Goal: Communication & Community: Connect with others

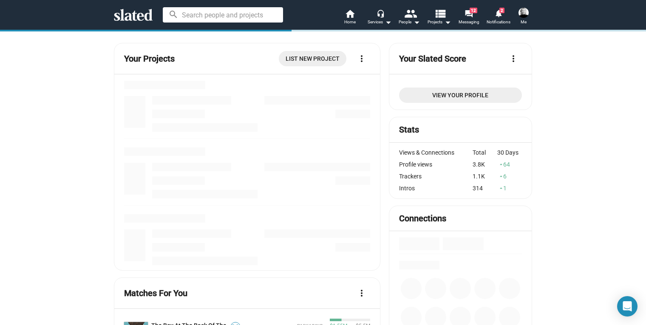
click at [214, 16] on input at bounding box center [223, 14] width 120 height 15
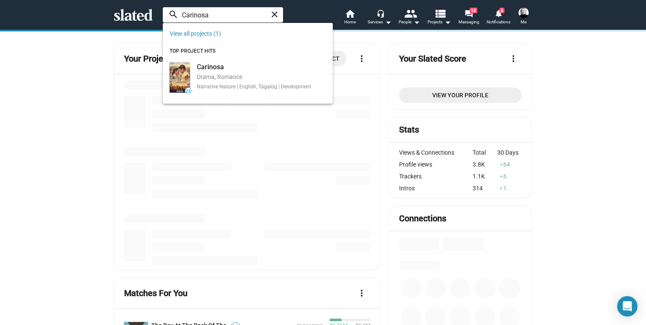
type input "Carinosa"
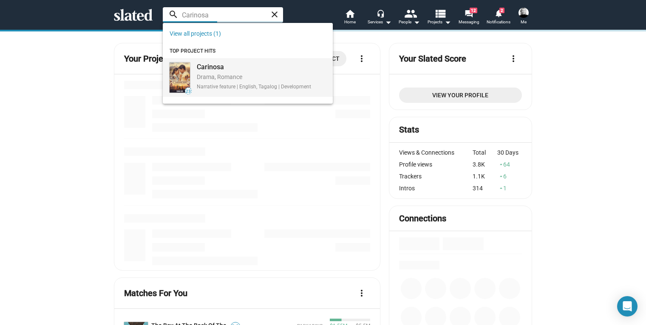
click at [213, 75] on div "Drama, Romance" at bounding box center [254, 77] width 114 height 9
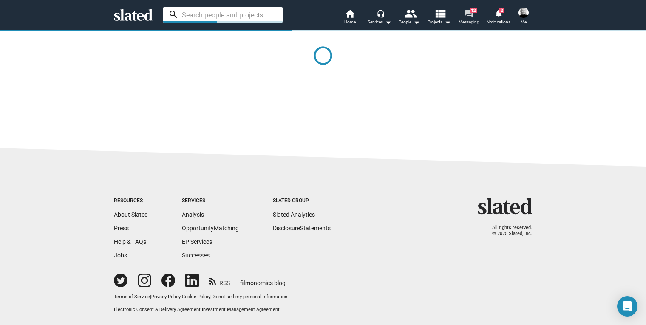
click at [471, 13] on span "12" at bounding box center [474, 11] width 8 height 6
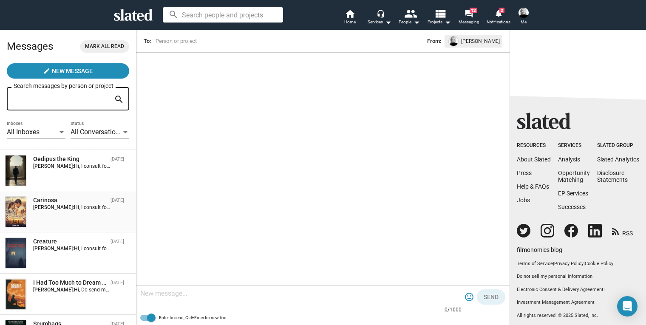
scroll to position [412, 0]
click at [56, 202] on div "Carinosa" at bounding box center [70, 200] width 74 height 8
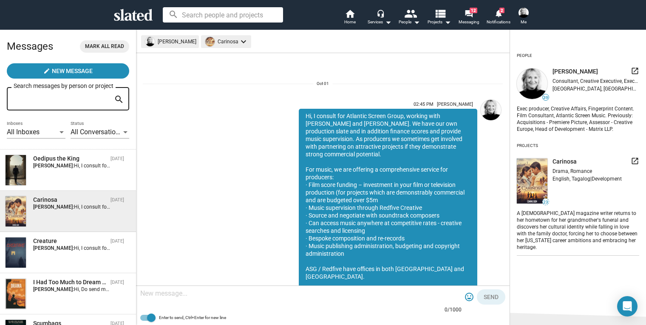
scroll to position [44, 0]
